Goal: Transaction & Acquisition: Purchase product/service

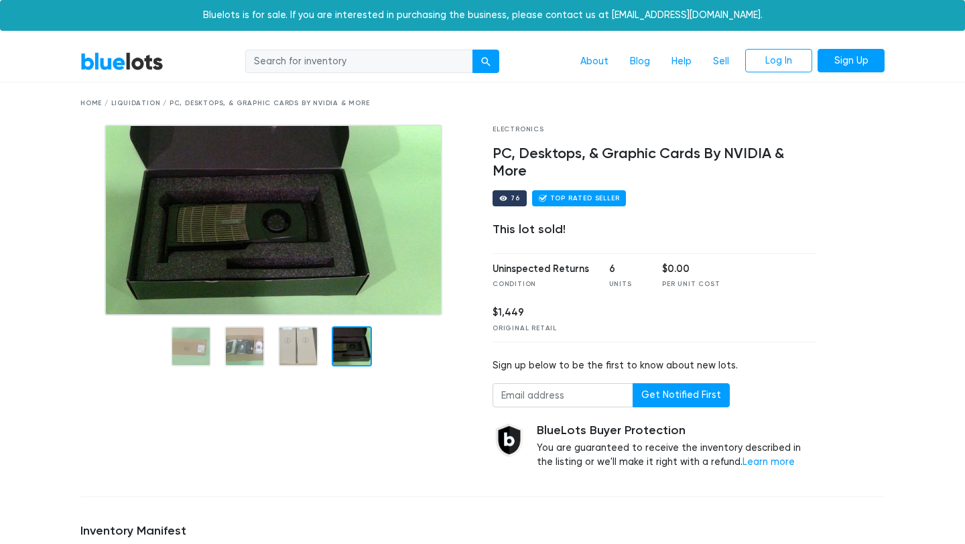
click at [335, 342] on div at bounding box center [352, 346] width 40 height 40
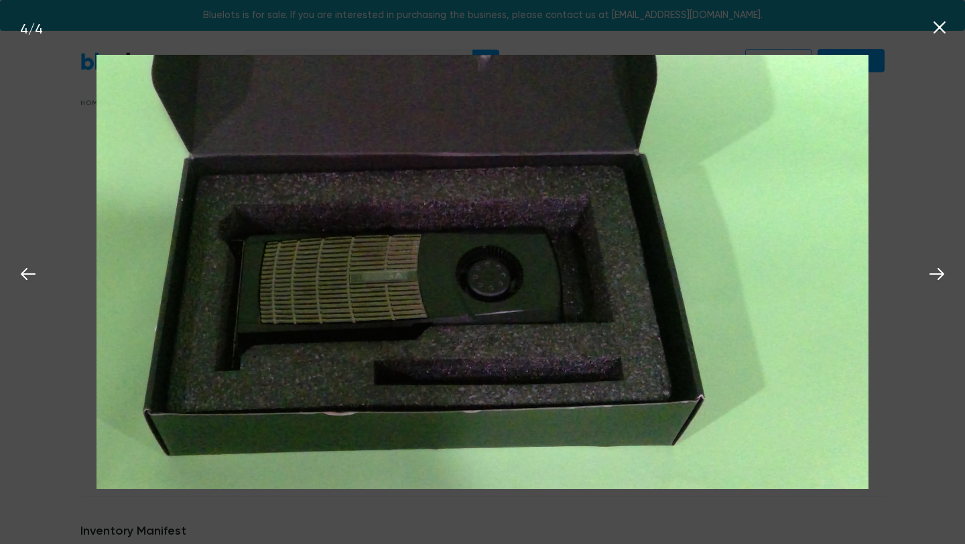
click at [936, 29] on icon at bounding box center [940, 27] width 12 height 12
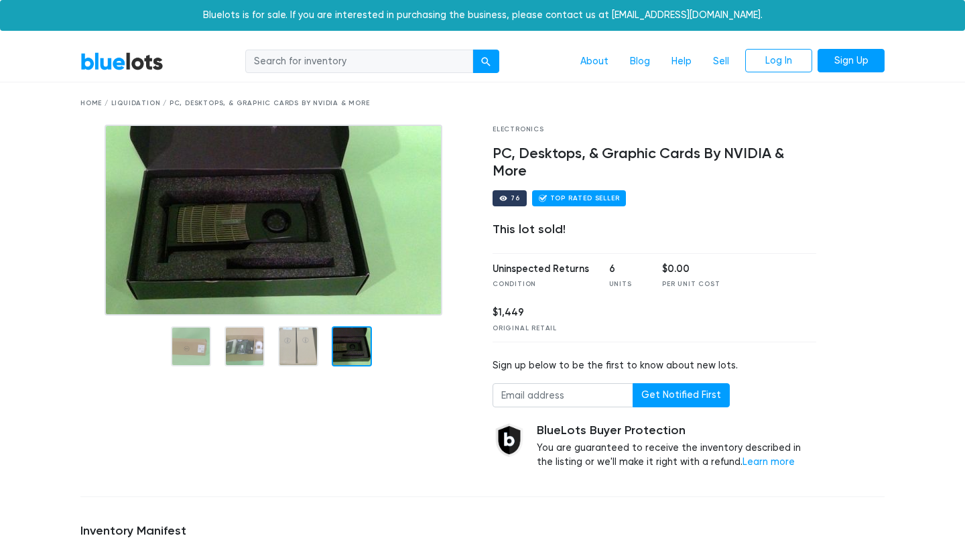
click at [315, 61] on input "search" at bounding box center [359, 62] width 228 height 24
type input "h"
type input "graphics card"
click at [489, 63] on div "submit" at bounding box center [485, 61] width 9 height 9
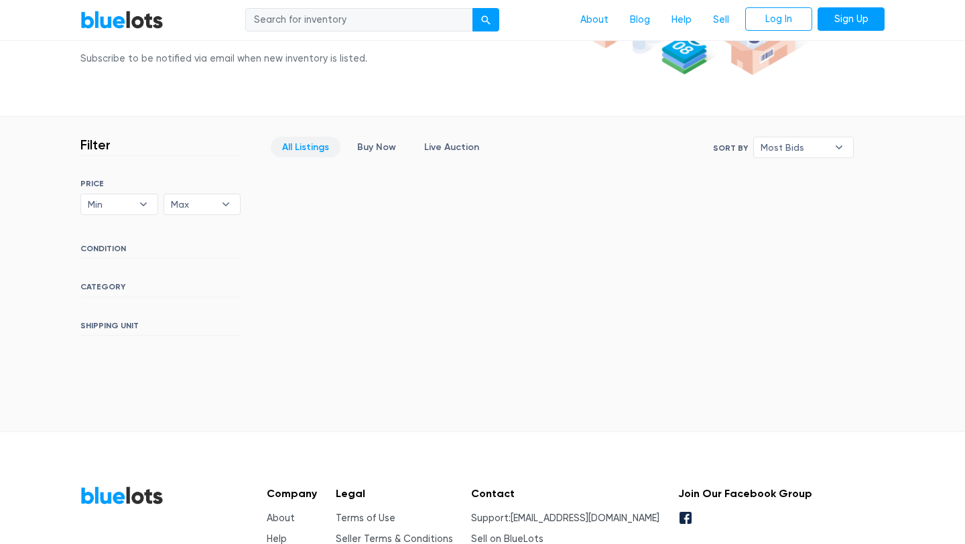
scroll to position [344, 0]
